Goal: Check status: Check status

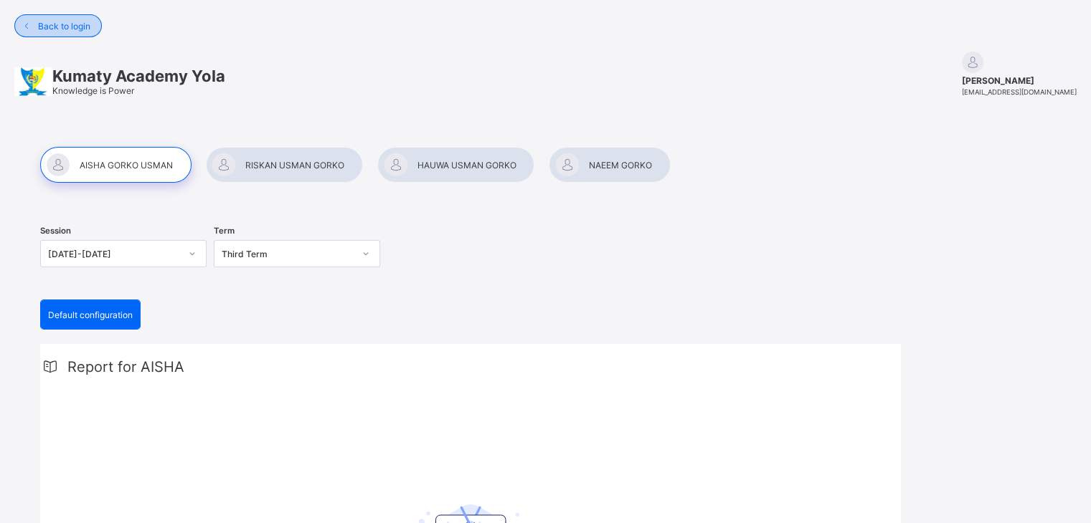
click at [58, 18] on div "Back to login" at bounding box center [57, 25] width 87 height 23
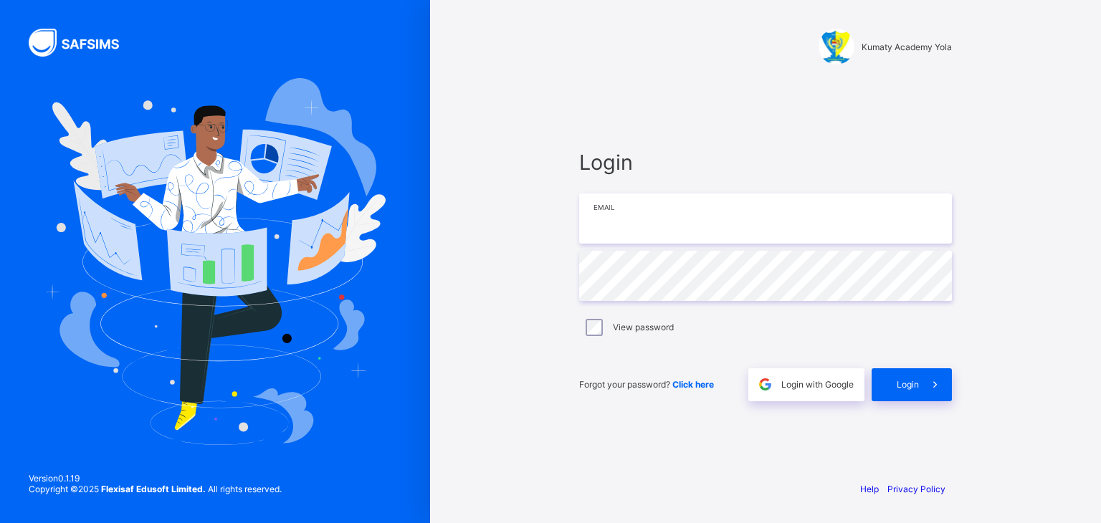
click at [650, 207] on input "email" at bounding box center [765, 219] width 373 height 50
type input "**********"
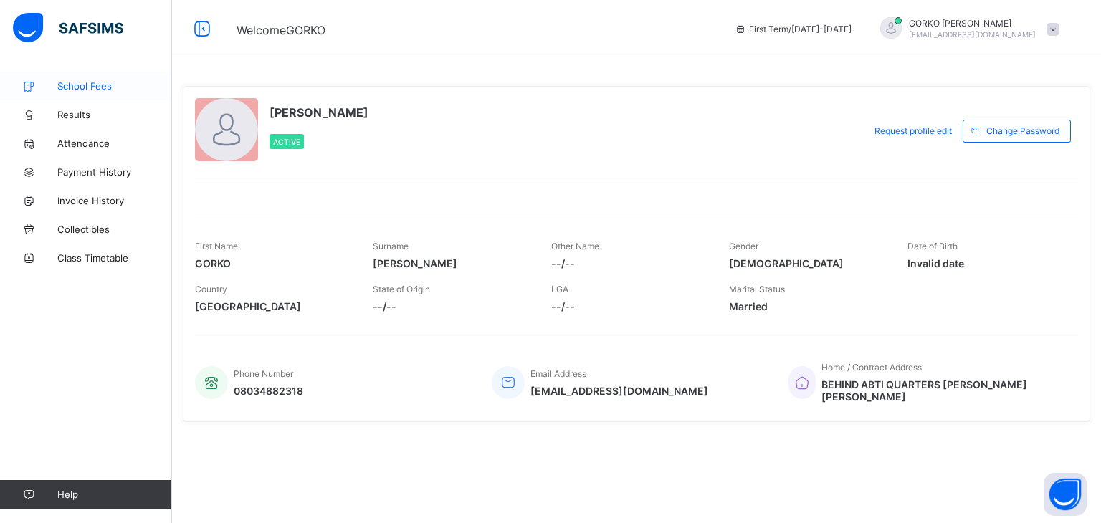
click at [72, 87] on span "School Fees" at bounding box center [114, 85] width 115 height 11
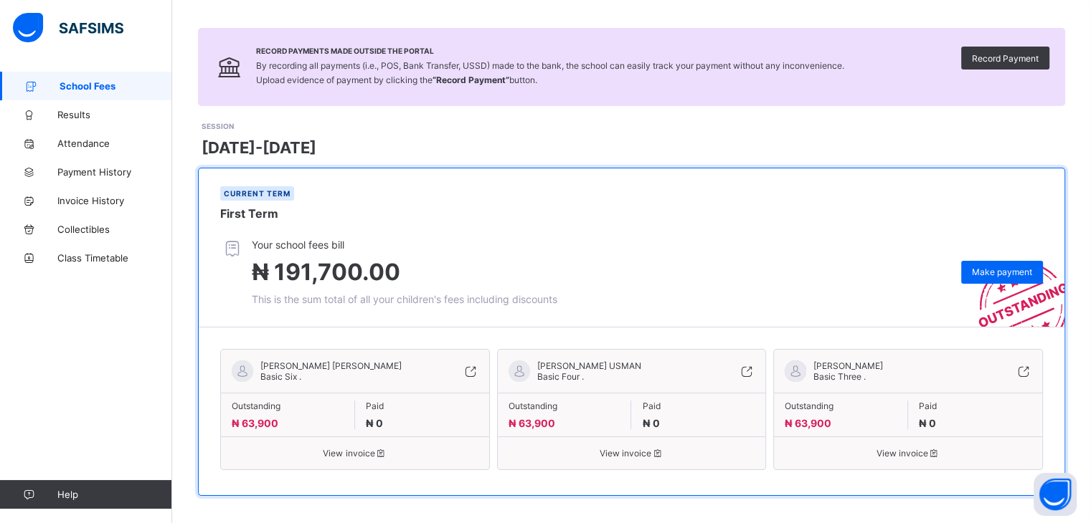
scroll to position [89, 0]
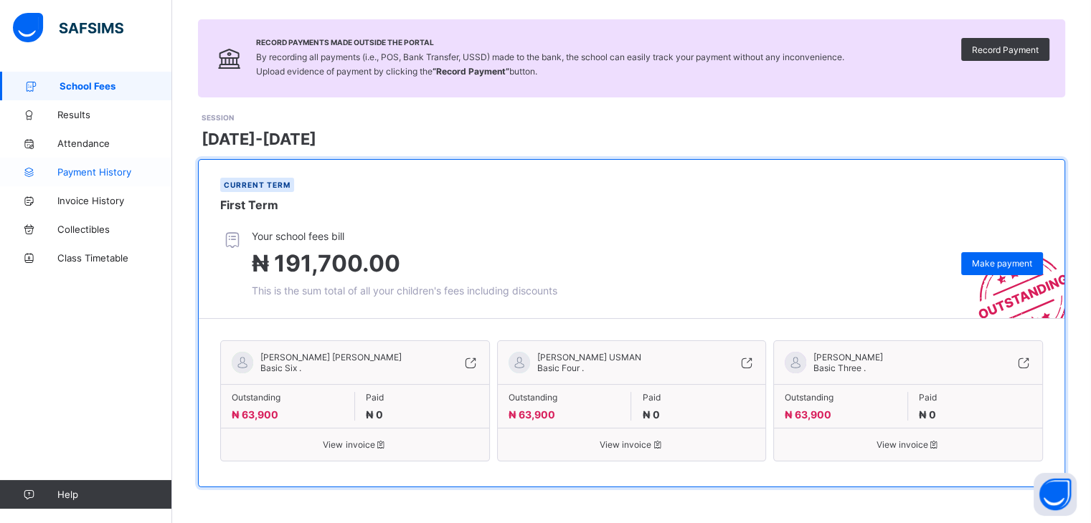
click at [125, 174] on span "Payment History" at bounding box center [114, 171] width 115 height 11
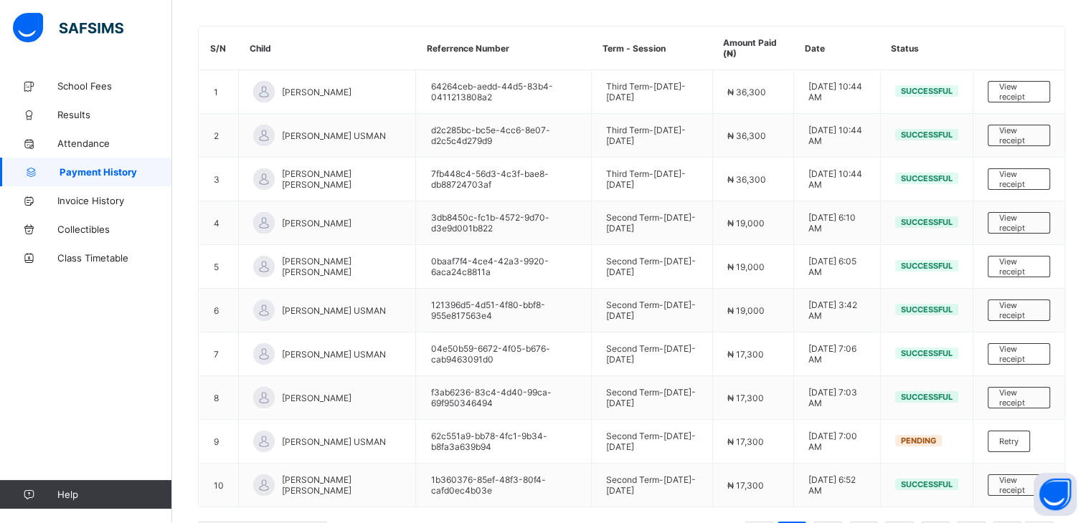
scroll to position [192, 0]
